Goal: Task Accomplishment & Management: Manage account settings

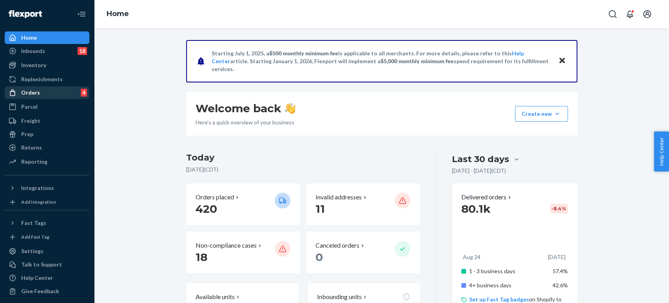
click at [49, 92] on div "Orders 4" at bounding box center [46, 92] width 83 height 11
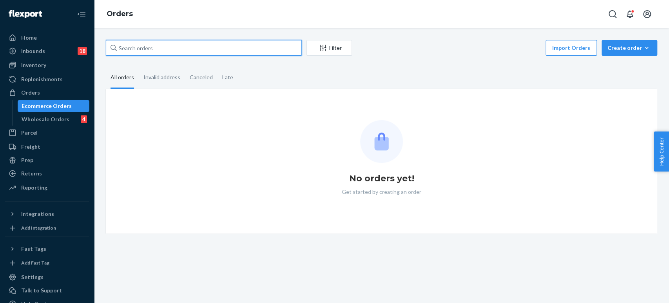
click at [147, 53] on input "text" at bounding box center [204, 48] width 196 height 16
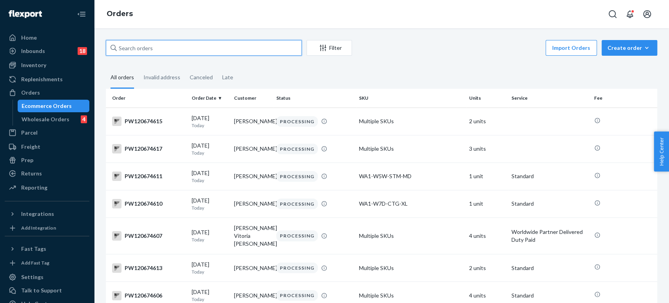
paste input "PW120673190"
type input "PW120673190"
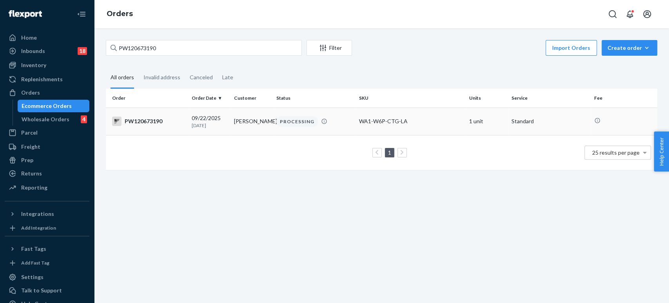
click at [189, 127] on td "[DATE] [DATE]" at bounding box center [210, 120] width 42 height 27
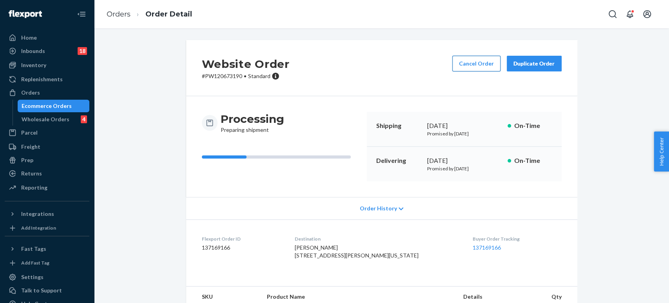
click at [466, 70] on button "Cancel Order" at bounding box center [476, 64] width 48 height 16
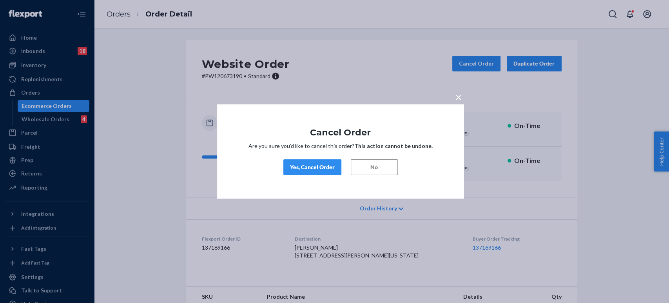
click at [303, 163] on div "Yes, Cancel Order" at bounding box center [312, 167] width 45 height 8
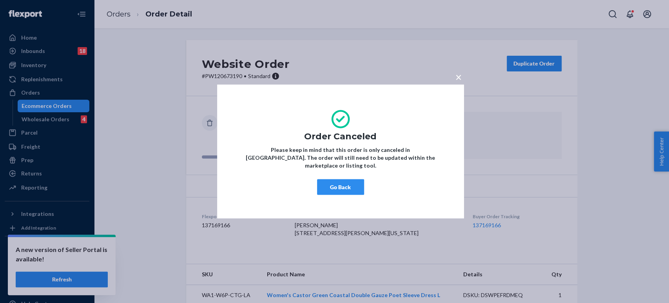
click at [131, 12] on div "× Order Canceled Please keep in mind that this order is only canceled in [GEOGR…" at bounding box center [334, 151] width 669 height 303
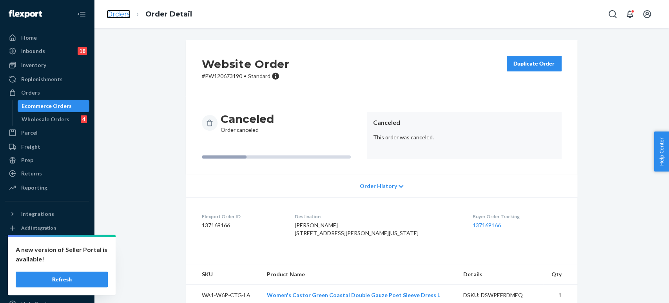
click at [122, 13] on link "Orders" at bounding box center [119, 14] width 24 height 9
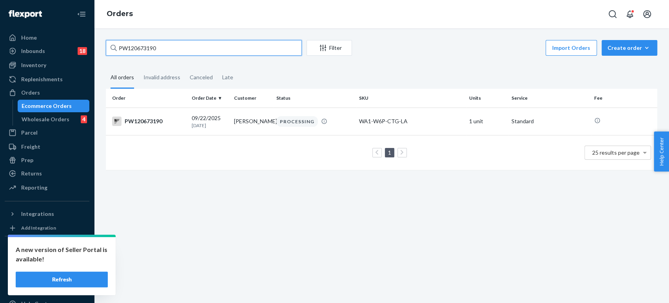
click at [141, 45] on input "PW120673190" at bounding box center [204, 48] width 196 height 16
paste input "2576"
type input "PW120672576"
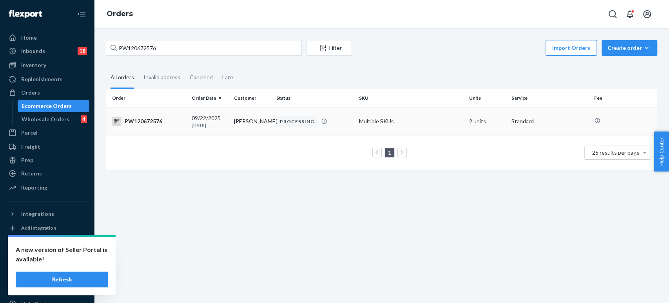
click at [198, 128] on p "[DATE]" at bounding box center [210, 125] width 36 height 7
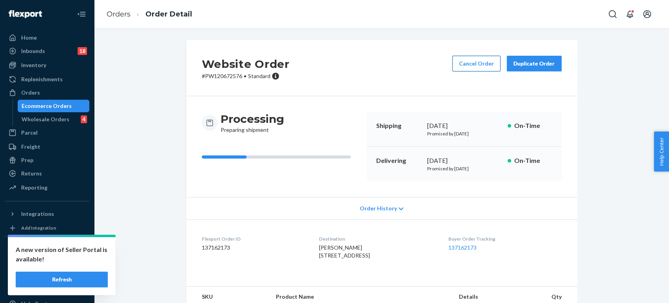
click at [471, 64] on button "Cancel Order" at bounding box center [476, 64] width 48 height 16
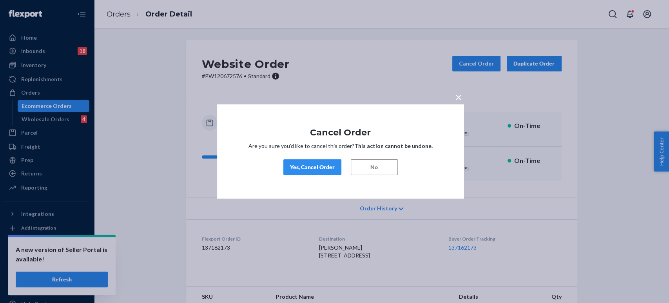
click at [295, 166] on div "Yes, Cancel Order" at bounding box center [312, 167] width 45 height 8
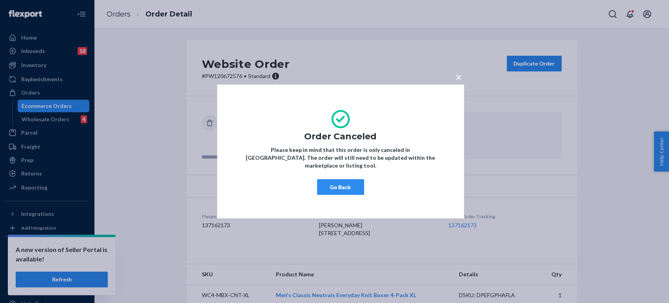
click at [141, 18] on div "× Order Canceled Please keep in mind that this order is only canceled in [GEOGR…" at bounding box center [334, 151] width 669 height 303
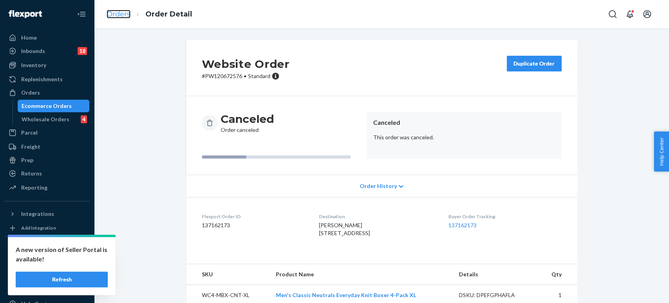
click at [117, 11] on link "Orders" at bounding box center [119, 14] width 24 height 9
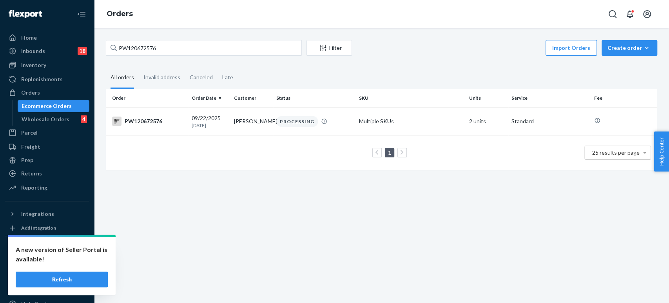
click at [151, 58] on div "PW120672576 Filter Import Orders Create order Ecommerce order Removal order All…" at bounding box center [381, 109] width 563 height 138
click at [158, 49] on input "PW120672576" at bounding box center [204, 48] width 196 height 16
paste input "53520"
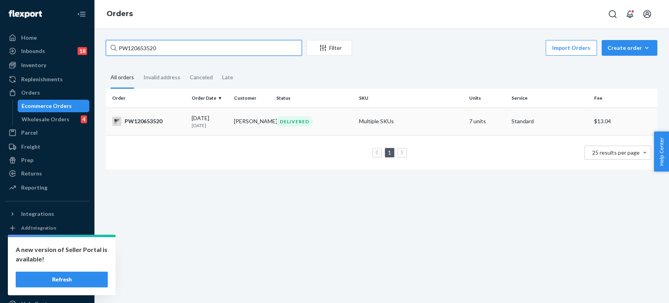
type input "PW120653520"
click at [234, 129] on td "[PERSON_NAME]" at bounding box center [252, 120] width 42 height 27
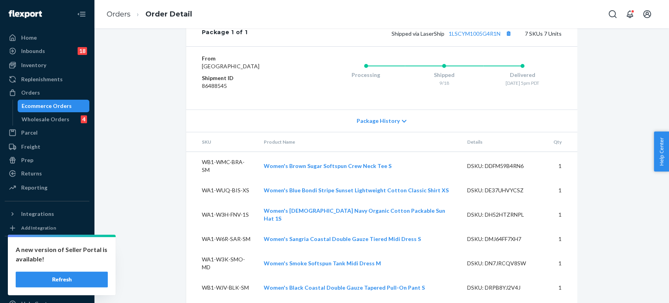
scroll to position [461, 0]
click at [129, 14] on link "Orders" at bounding box center [119, 14] width 24 height 9
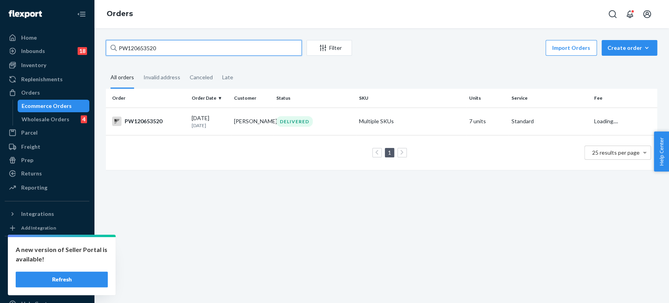
click at [151, 46] on input "PW120653520" at bounding box center [204, 48] width 196 height 16
paste input "29891"
type input "PW120629891"
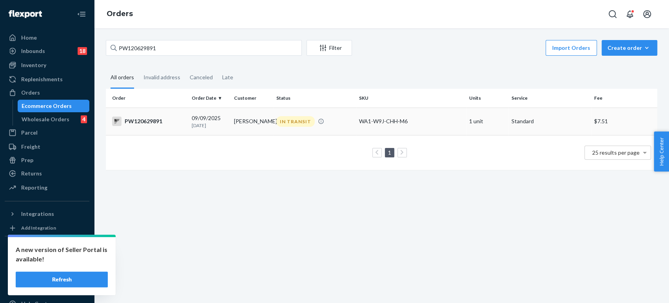
click at [202, 124] on p "[DATE]" at bounding box center [210, 125] width 36 height 7
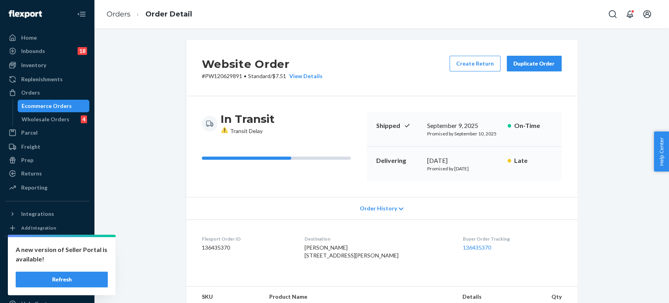
scroll to position [232, 0]
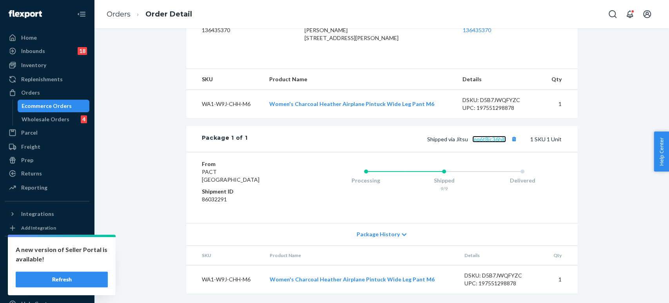
click at [492, 140] on link "mq6t8jc36hjb" at bounding box center [489, 139] width 34 height 7
click at [118, 15] on link "Orders" at bounding box center [119, 14] width 24 height 9
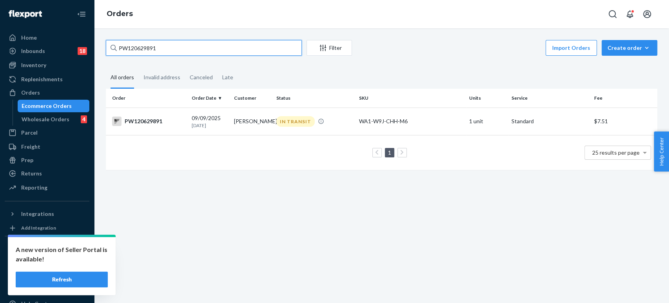
click at [140, 49] on input "PW120629891" at bounding box center [204, 48] width 196 height 16
paste input "50628"
type input "PW120650628"
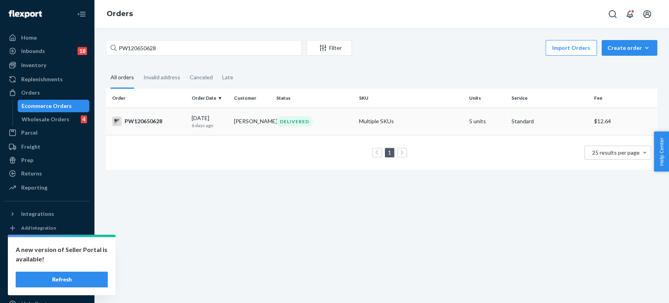
click at [204, 123] on p "6 days ago" at bounding box center [210, 125] width 36 height 7
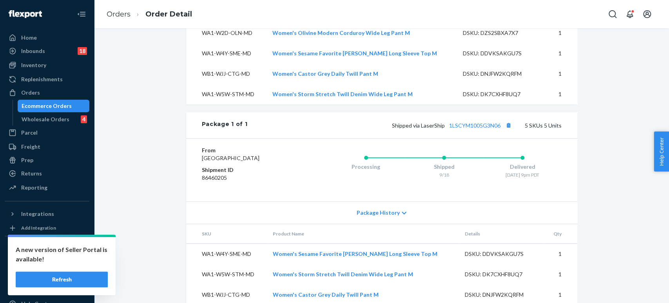
scroll to position [380, 0]
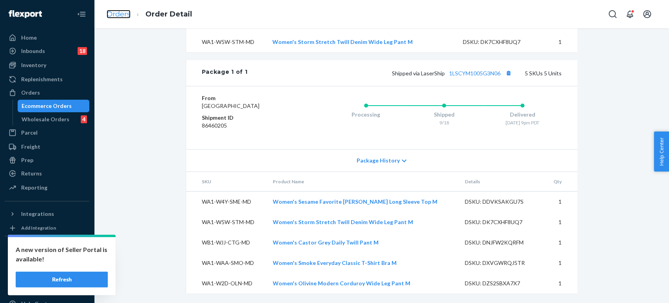
click at [125, 15] on link "Orders" at bounding box center [119, 14] width 24 height 9
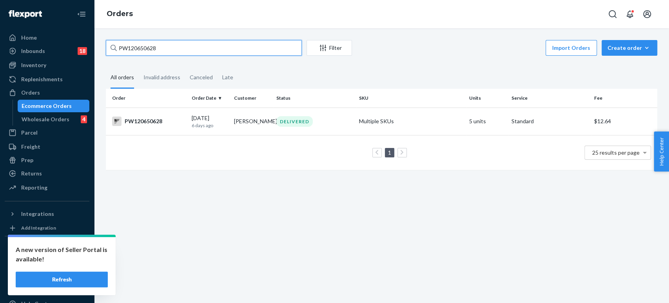
click at [201, 52] on input "PW120650628" at bounding box center [204, 48] width 196 height 16
paste input "43694"
type input "PW120643694"
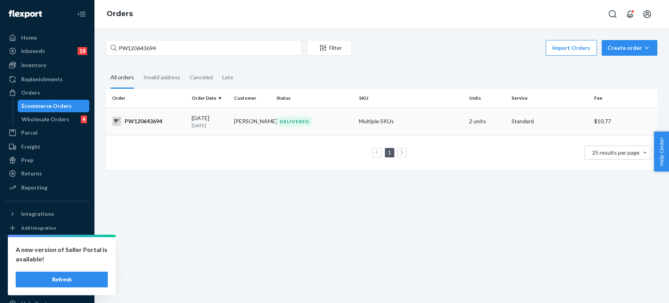
click at [207, 116] on div "[DATE] [DATE]" at bounding box center [210, 121] width 36 height 15
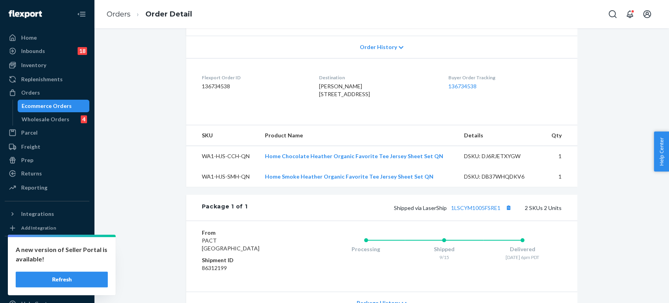
scroll to position [257, 0]
